Goal: Task Accomplishment & Management: Manage account settings

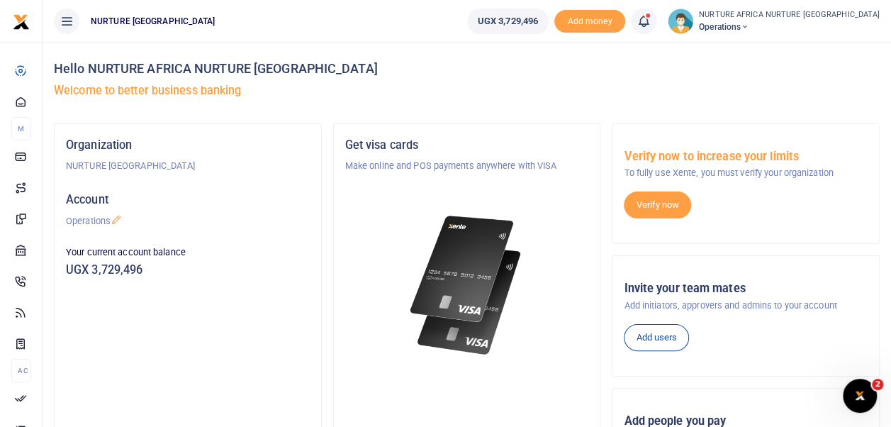
click at [651, 23] on icon at bounding box center [644, 21] width 14 height 16
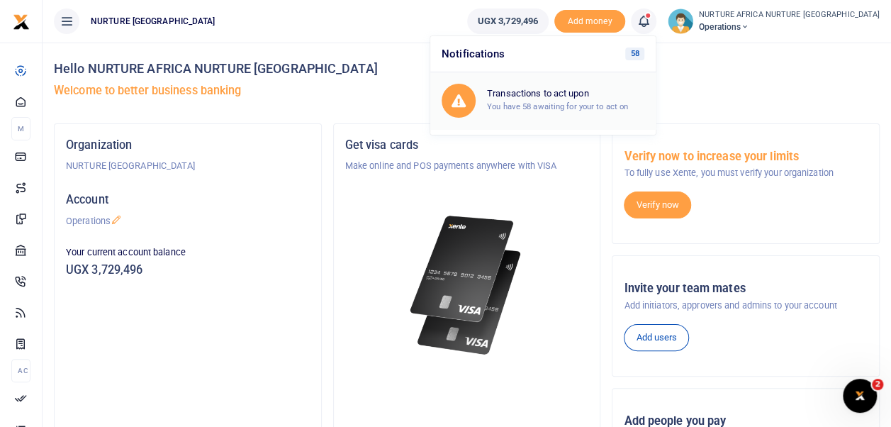
click at [631, 93] on h6 "Transactions to act upon" at bounding box center [565, 93] width 157 height 11
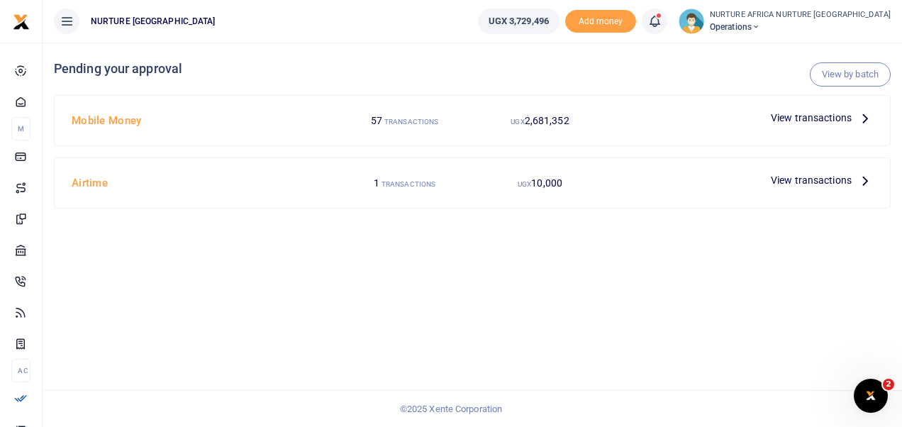
click at [802, 116] on span "View transactions" at bounding box center [811, 118] width 81 height 16
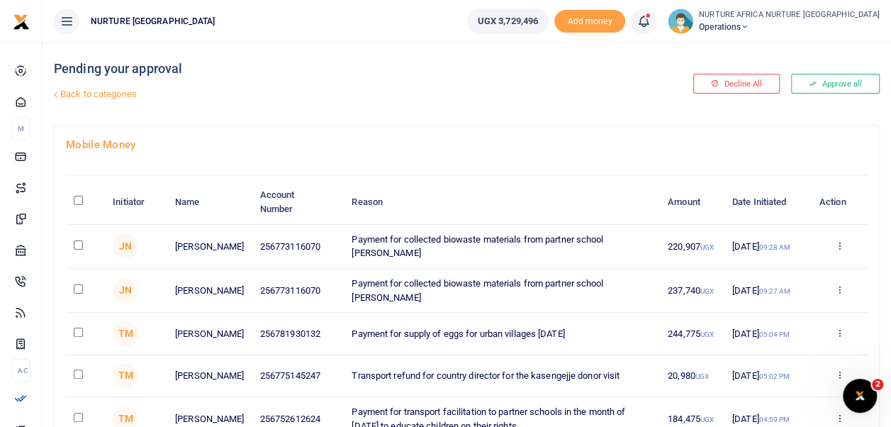
click at [72, 246] on td at bounding box center [85, 247] width 39 height 44
click at [77, 242] on input "checkbox" at bounding box center [78, 244] width 9 height 9
checkbox input "true"
click at [75, 287] on input "checkbox" at bounding box center [78, 288] width 9 height 9
checkbox input "true"
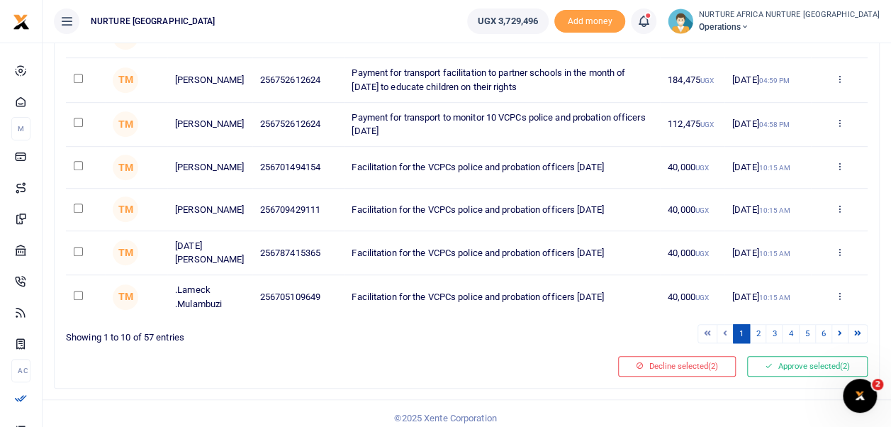
scroll to position [352, 0]
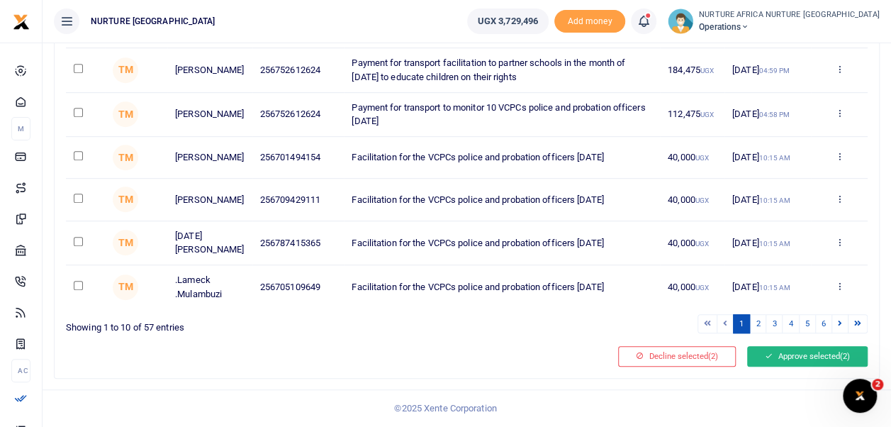
click at [795, 355] on button "Approve selected (2)" at bounding box center [807, 356] width 121 height 20
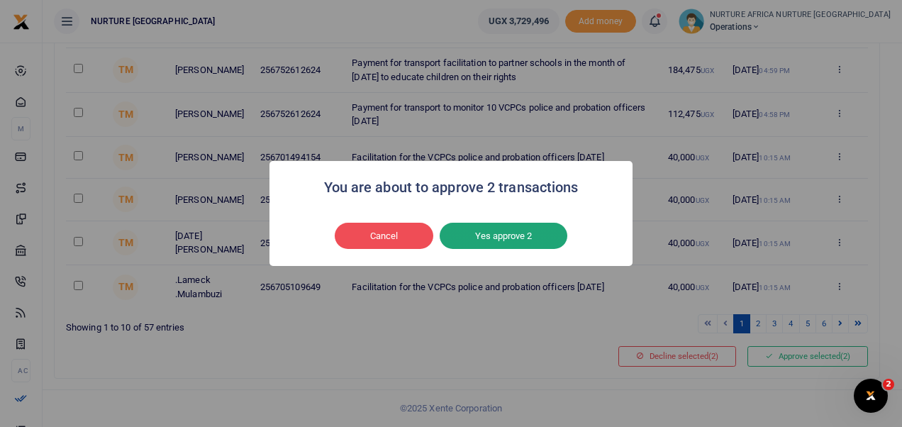
click at [525, 234] on button "Yes approve 2" at bounding box center [504, 236] width 128 height 27
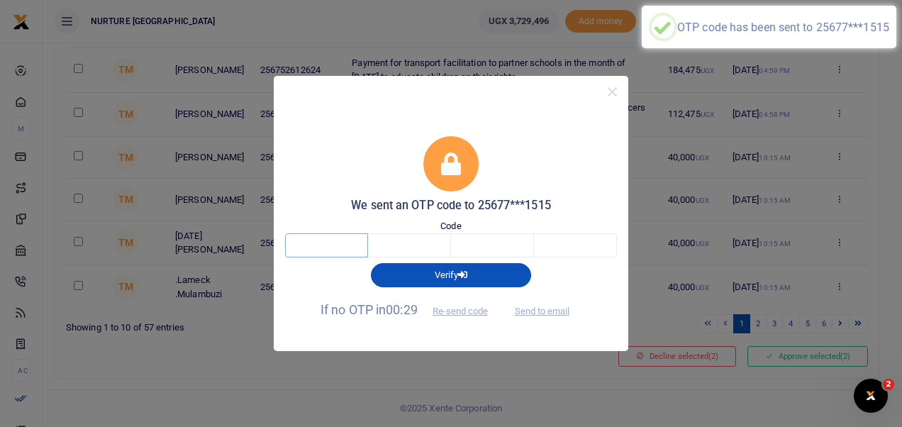
click at [339, 241] on input "text" at bounding box center [326, 245] width 83 height 24
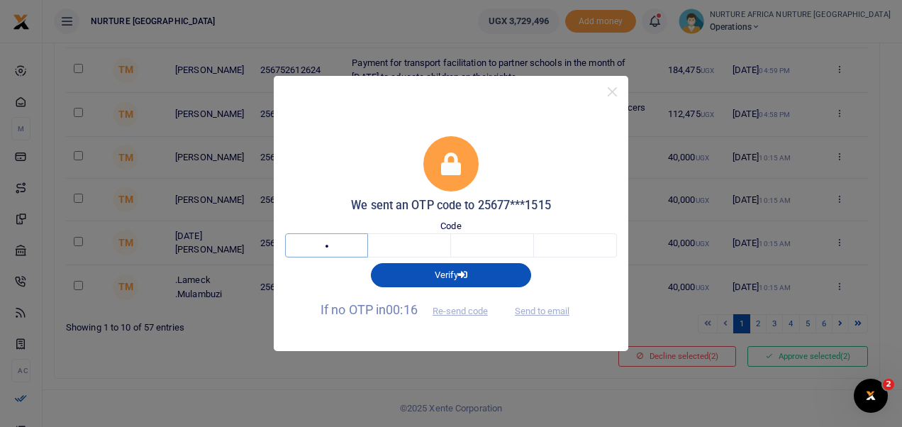
type input "3"
type input "0"
type input "5"
type input "3"
